Goal: Information Seeking & Learning: Learn about a topic

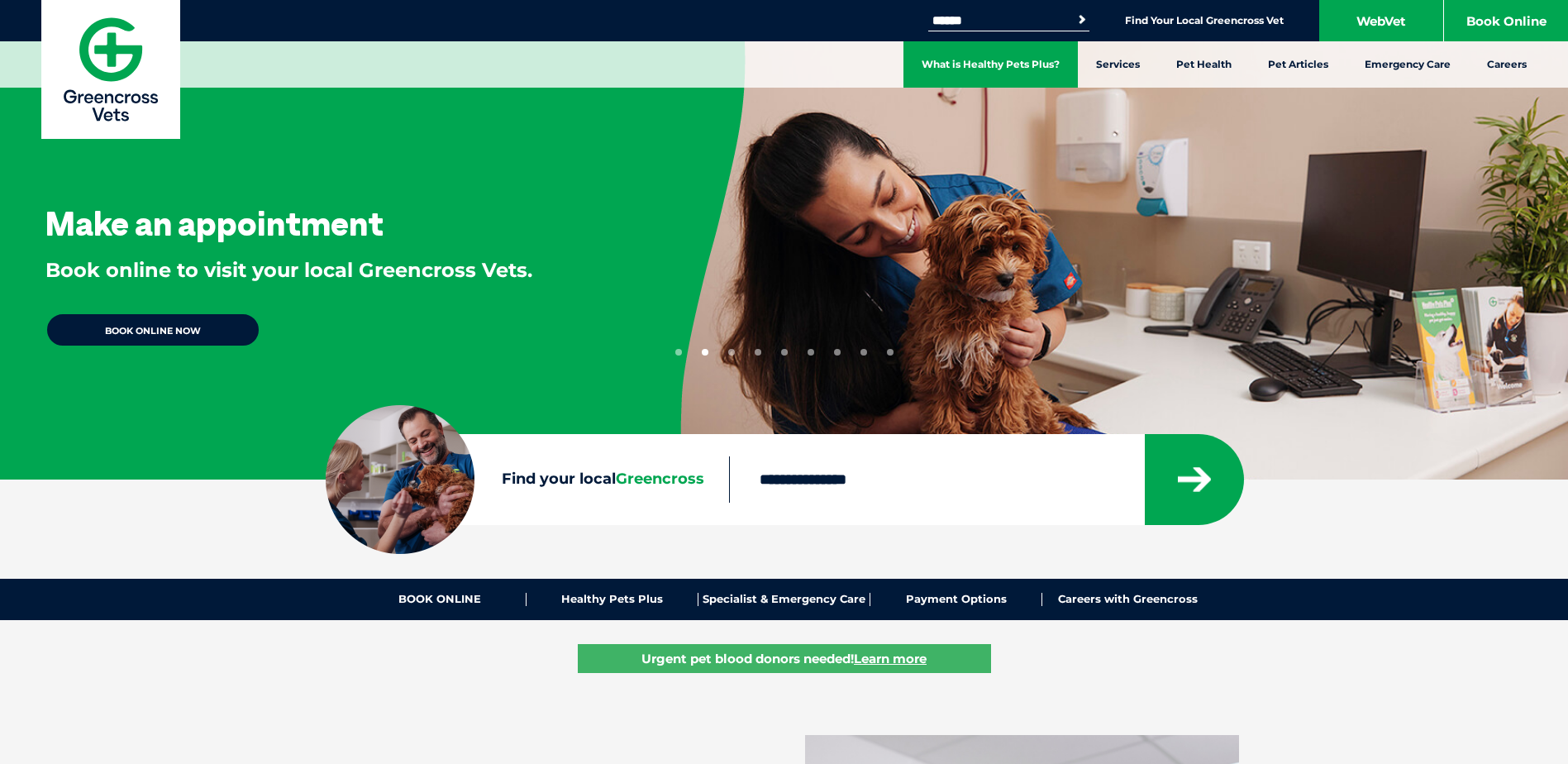
click at [954, 66] on link "What is Healthy Pets Plus?" at bounding box center [990, 65] width 175 height 46
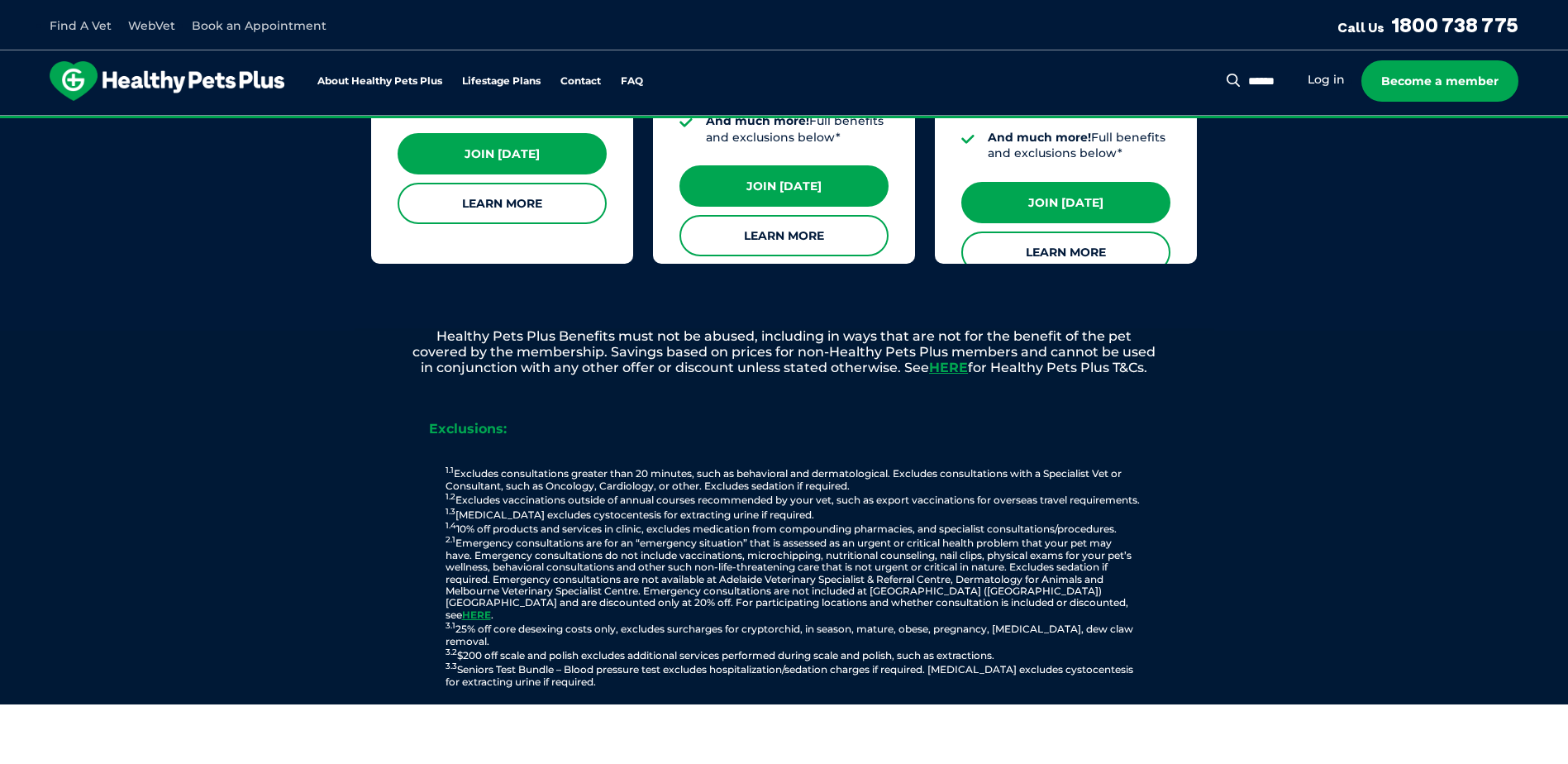
scroll to position [1818, 0]
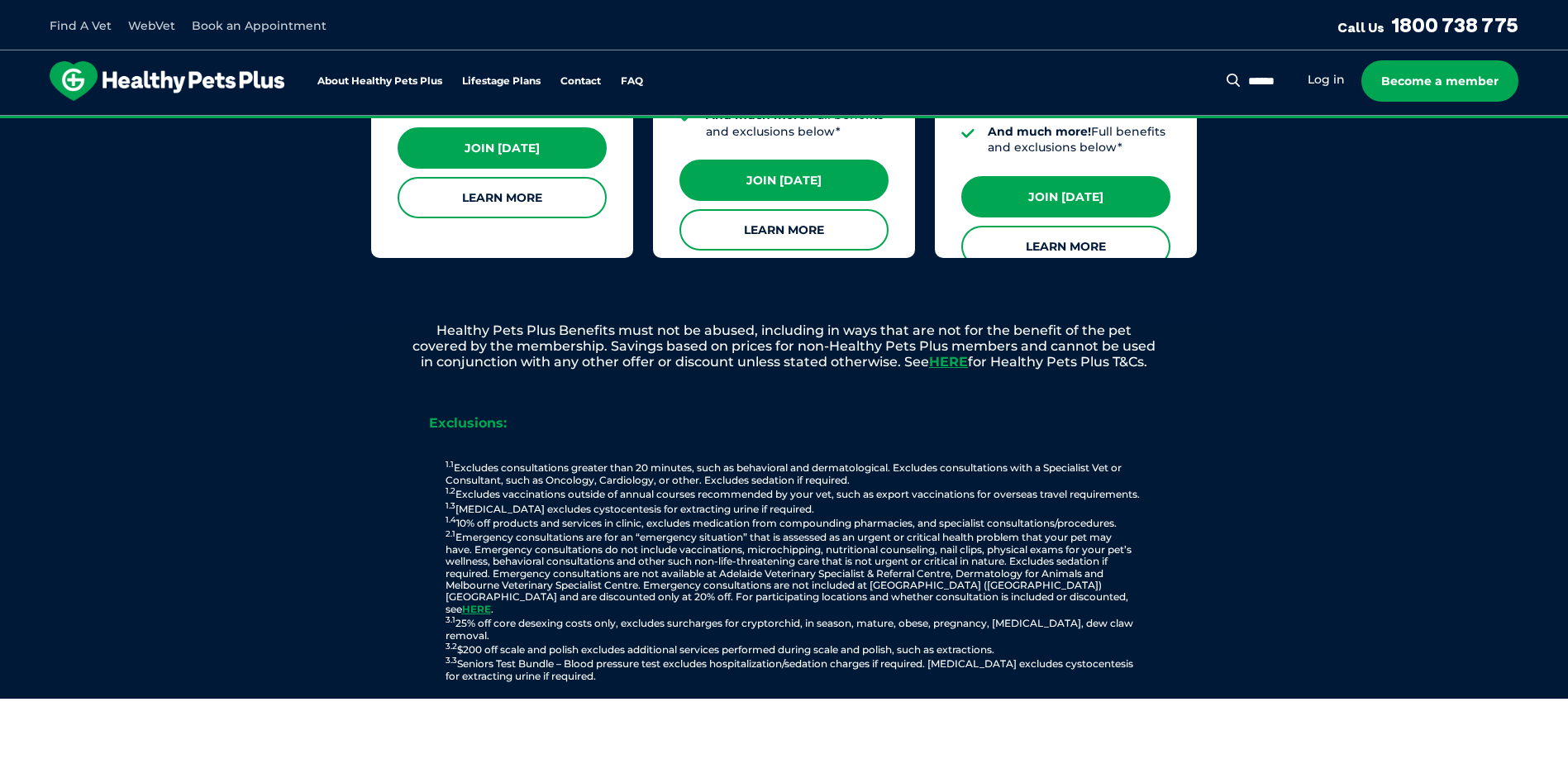
drag, startPoint x: 446, startPoint y: 319, endPoint x: 1158, endPoint y: 347, distance: 712.6
click at [1158, 347] on p "Healthy Pets Plus Benefits must not be abused, including in ways that are not f…" at bounding box center [784, 347] width 860 height 48
click at [737, 418] on p "Exclusions:" at bounding box center [784, 424] width 826 height 30
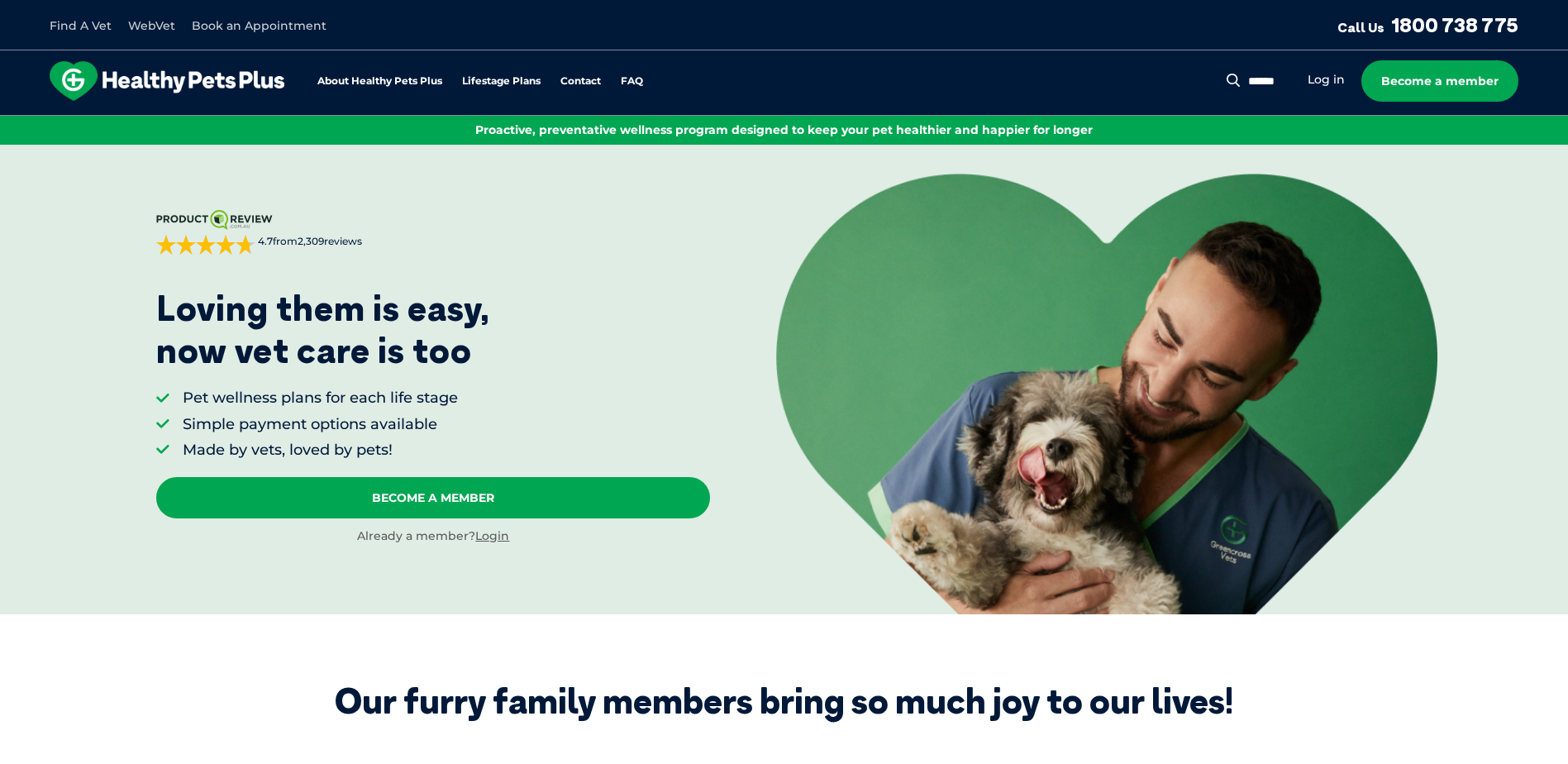
scroll to position [0, 0]
